Goal: Task Accomplishment & Management: Manage account settings

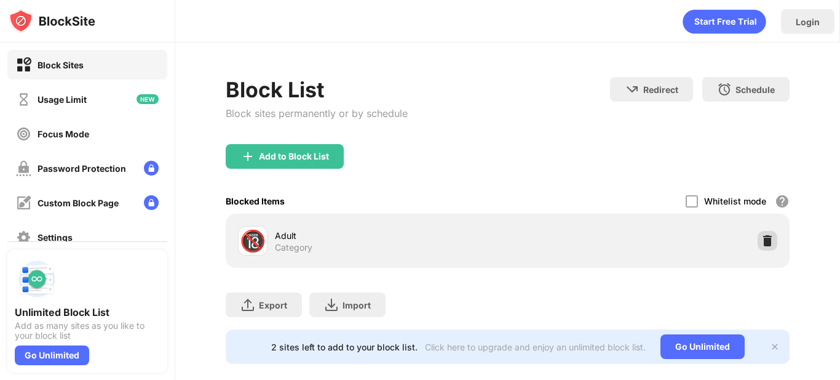
click at [762, 239] on img at bounding box center [768, 240] width 12 height 12
